Goal: Task Accomplishment & Management: Manage account settings

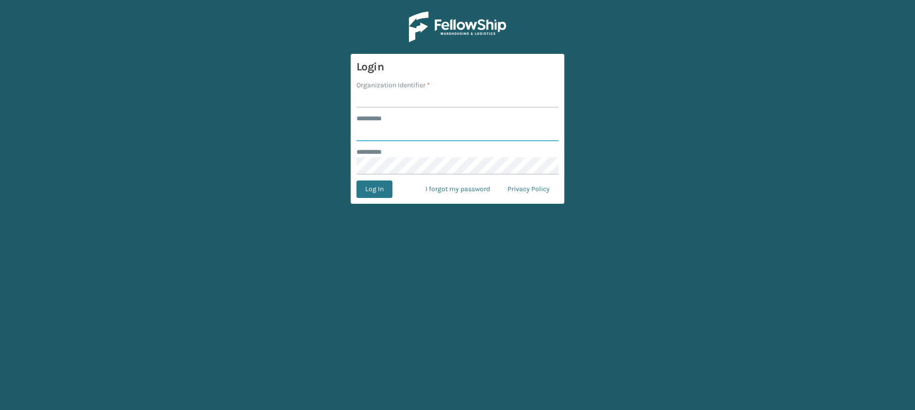
type input "**********"
type input "JumpSport"
click at [356, 181] on button "Log In" at bounding box center [374, 189] width 36 height 17
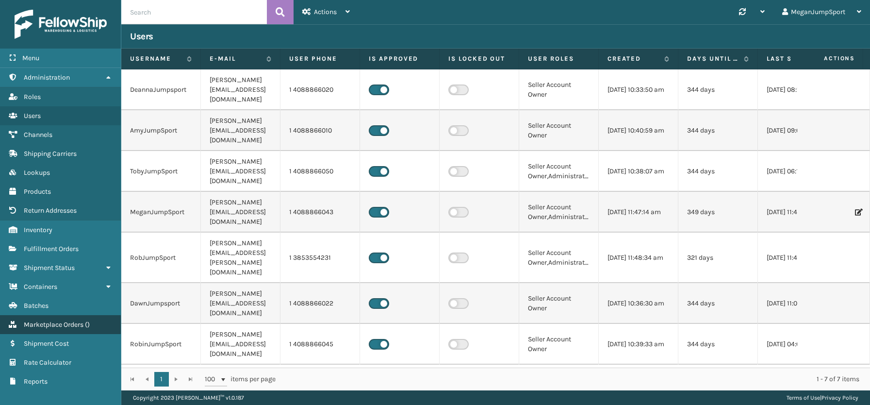
click at [58, 322] on span "Marketplace Orders" at bounding box center [54, 324] width 60 height 8
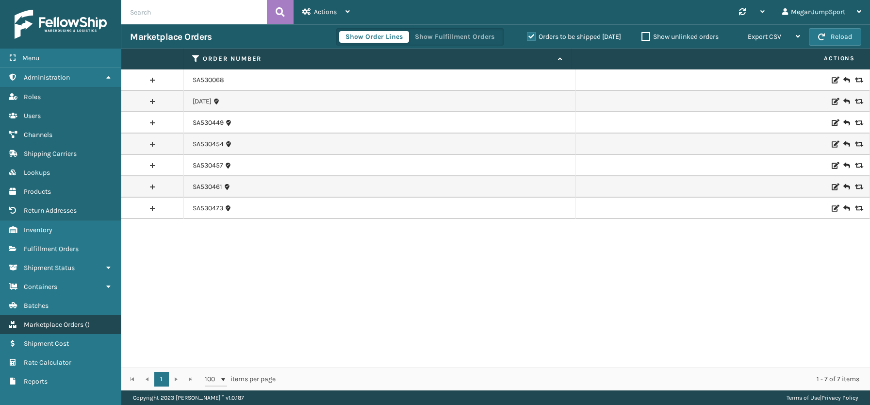
click at [54, 322] on span "Marketplace Orders" at bounding box center [54, 324] width 60 height 8
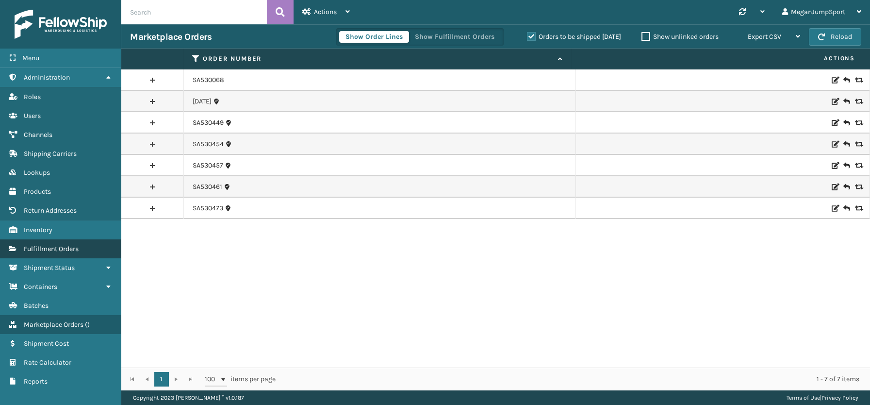
click at [49, 254] on link "Roles Fulfillment Orders" at bounding box center [60, 248] width 121 height 19
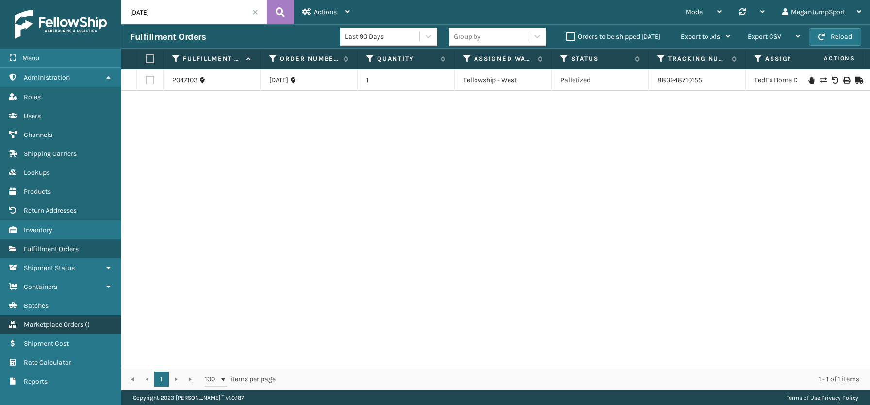
click at [49, 327] on span "Marketplace Orders" at bounding box center [54, 324] width 60 height 8
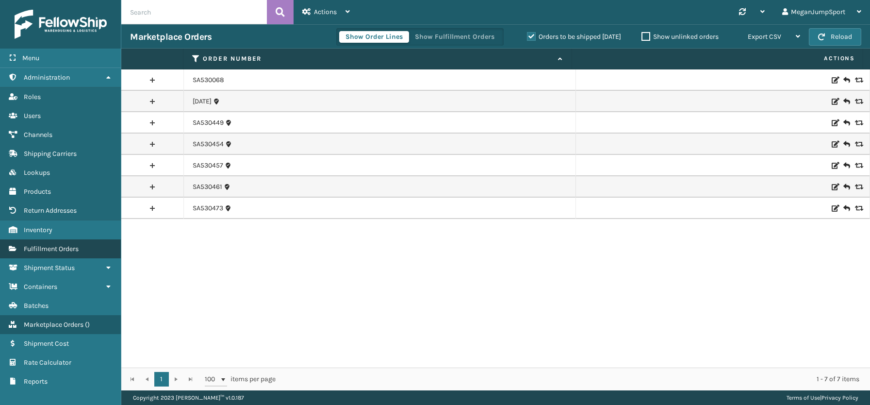
click at [48, 245] on span "Fulfillment Orders" at bounding box center [51, 249] width 55 height 8
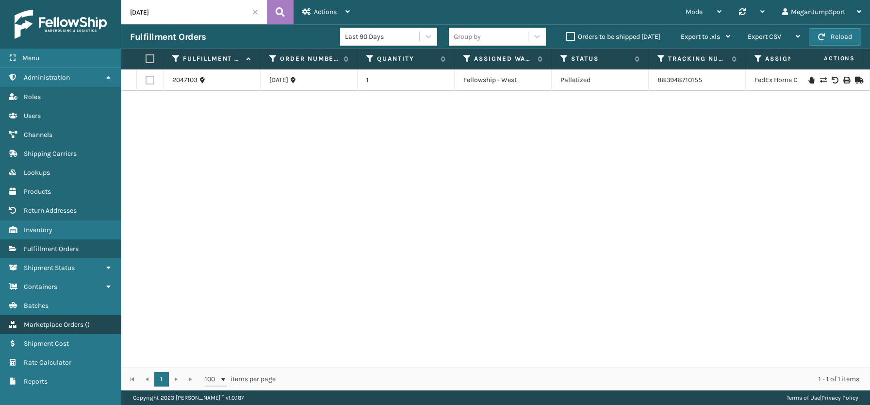
click at [45, 328] on span "Marketplace Orders" at bounding box center [54, 324] width 60 height 8
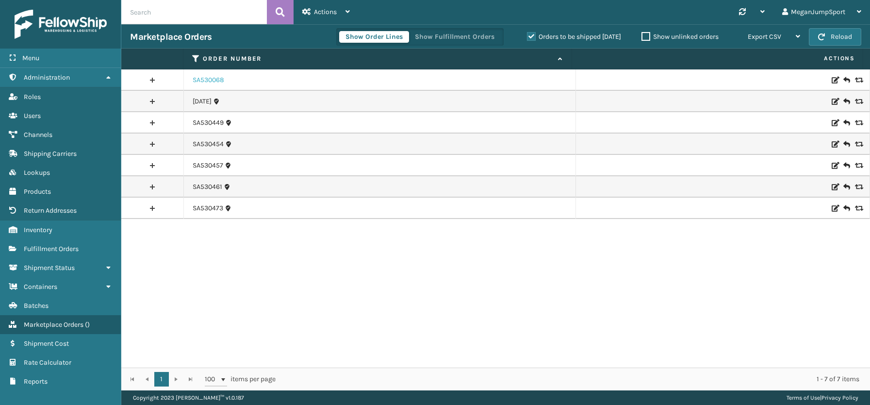
click at [214, 81] on link "SA530068" at bounding box center [209, 80] width 32 height 10
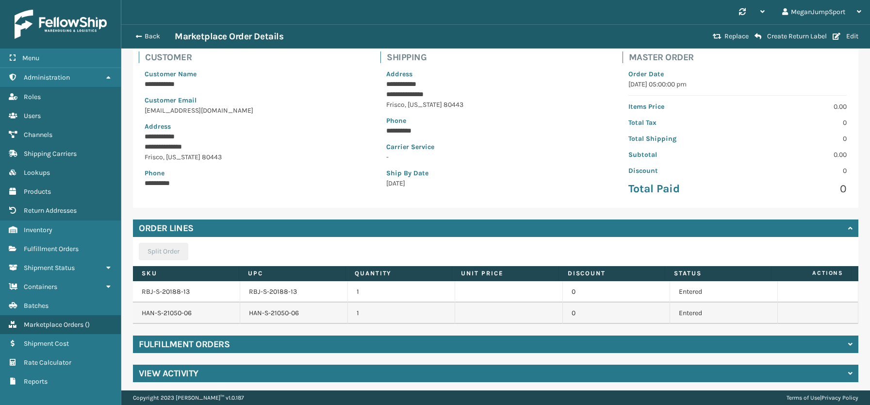
scroll to position [69, 0]
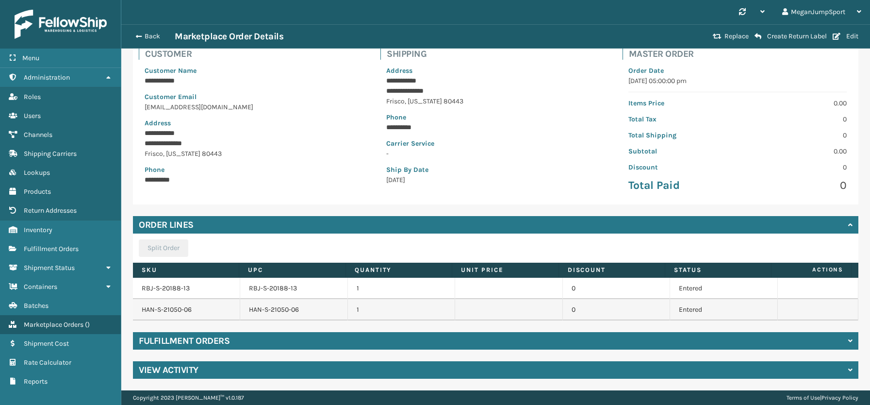
click at [250, 339] on div "Fulfillment Orders" at bounding box center [496, 340] width 726 height 17
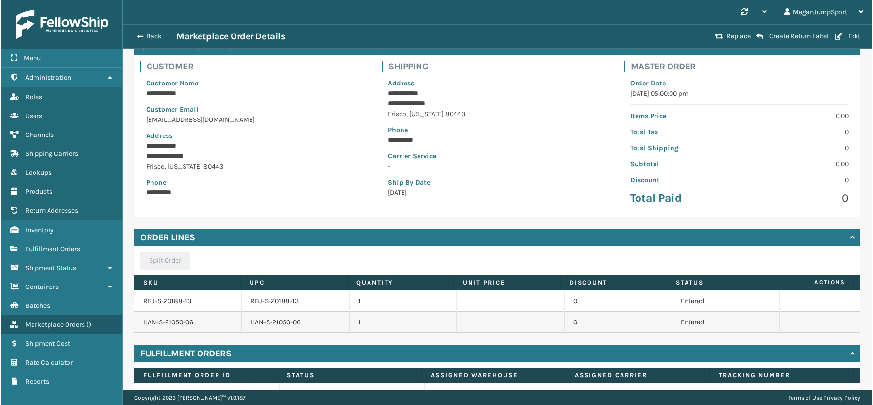
scroll to position [0, 0]
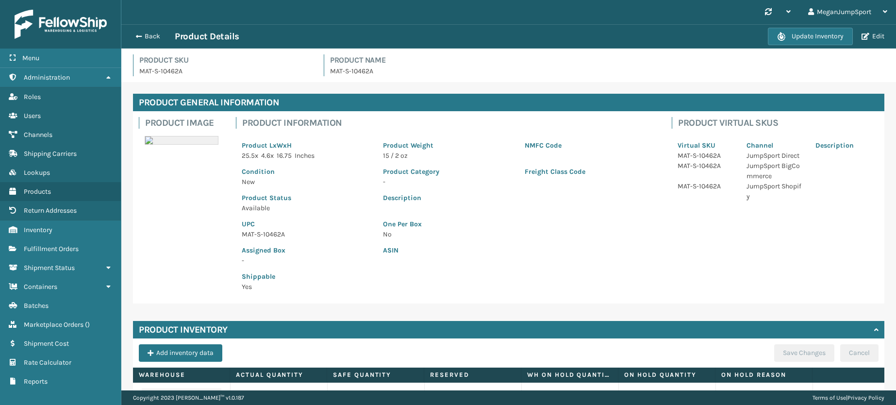
drag, startPoint x: 148, startPoint y: 34, endPoint x: 145, endPoint y: 26, distance: 8.6
click at [148, 34] on button "Back" at bounding box center [152, 36] width 45 height 9
